Goal: Task Accomplishment & Management: Use online tool/utility

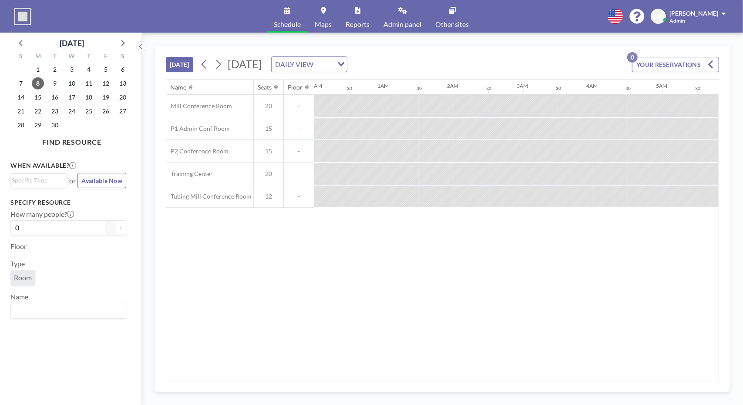
scroll to position [0, 661]
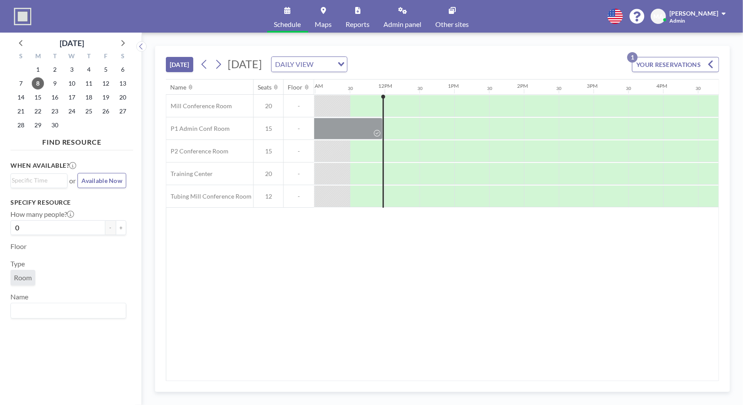
scroll to position [0, 766]
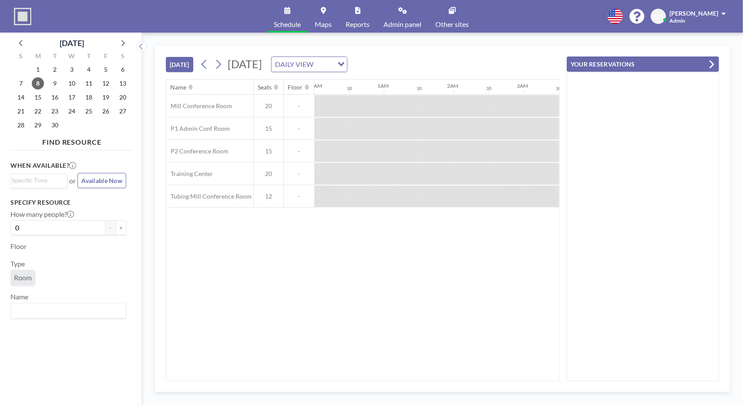
scroll to position [0, 626]
